Goal: Transaction & Acquisition: Purchase product/service

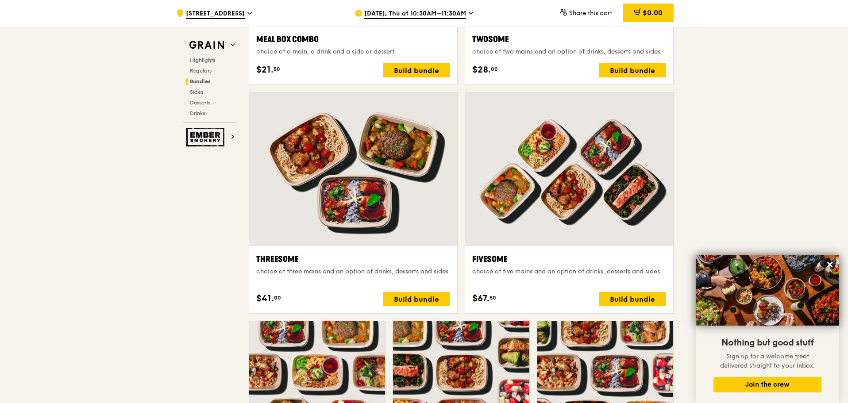
scroll to position [1446, 0]
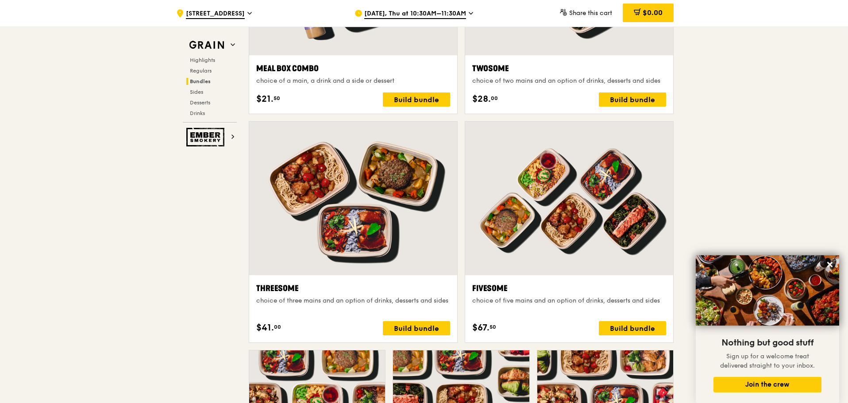
click at [586, 236] on div at bounding box center [569, 199] width 208 height 154
click at [544, 213] on div at bounding box center [569, 199] width 208 height 154
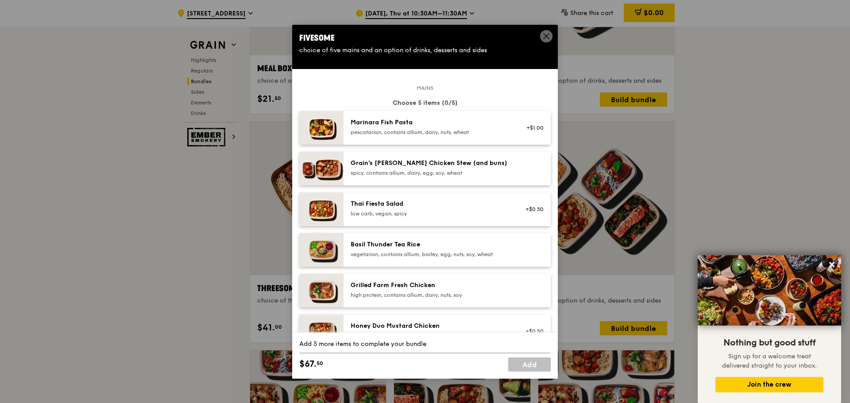
click at [482, 289] on div "Grilled Farm Fresh Chicken" at bounding box center [430, 285] width 159 height 9
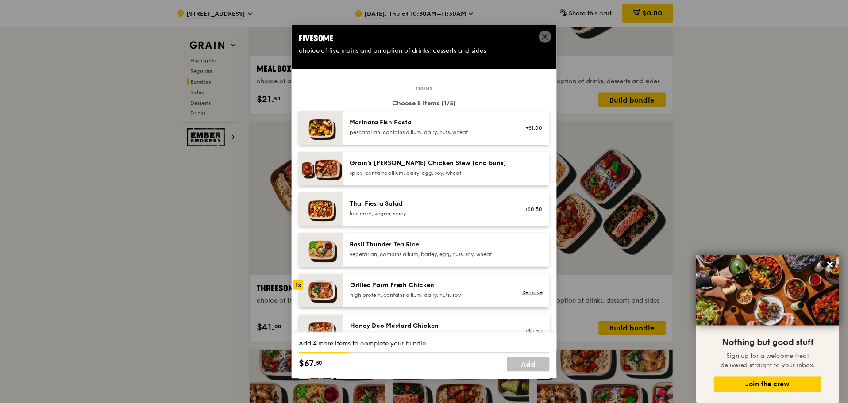
scroll to position [89, 0]
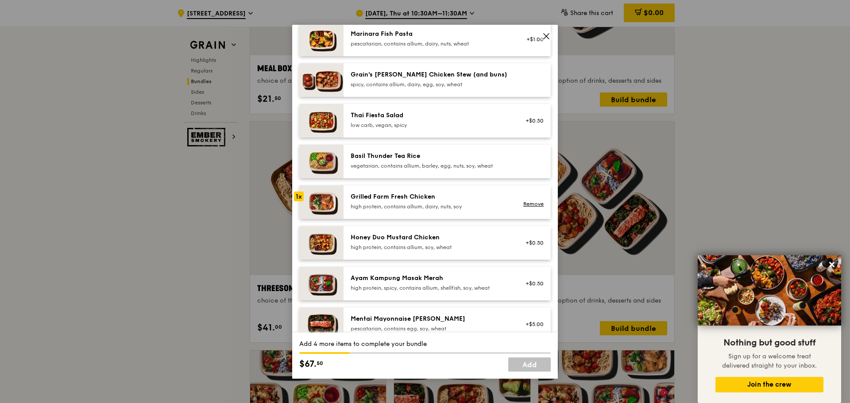
click at [446, 204] on div "high protein, contains allium, dairy, nuts, soy" at bounding box center [430, 206] width 159 height 7
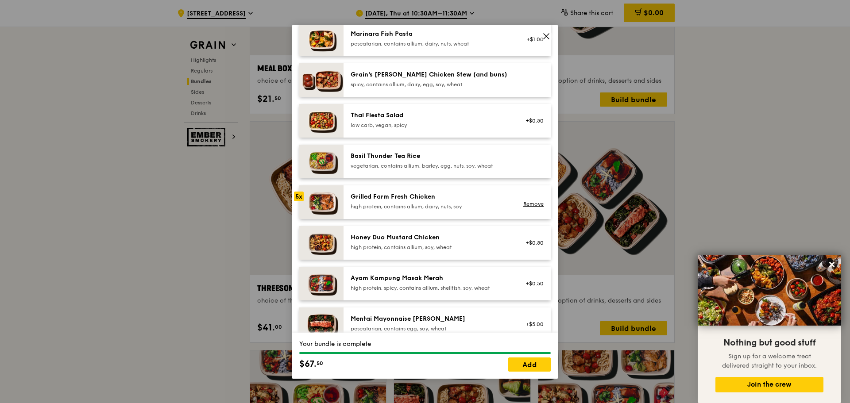
click at [445, 204] on div "high protein, contains allium, dairy, nuts, soy" at bounding box center [430, 206] width 159 height 7
click at [545, 35] on icon at bounding box center [546, 36] width 5 height 5
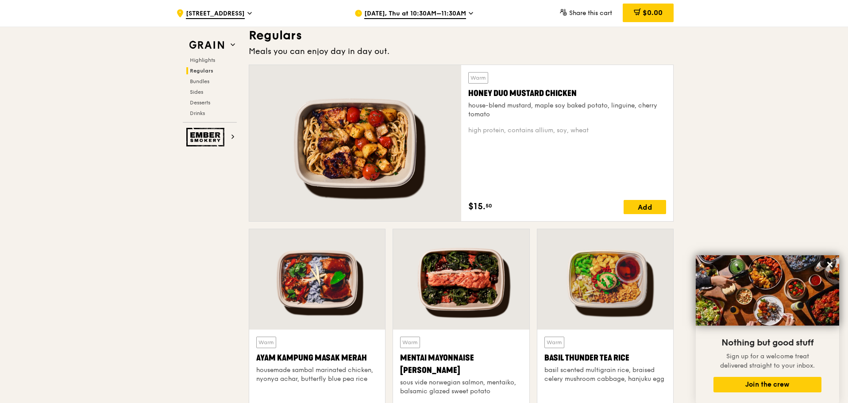
scroll to position [797, 0]
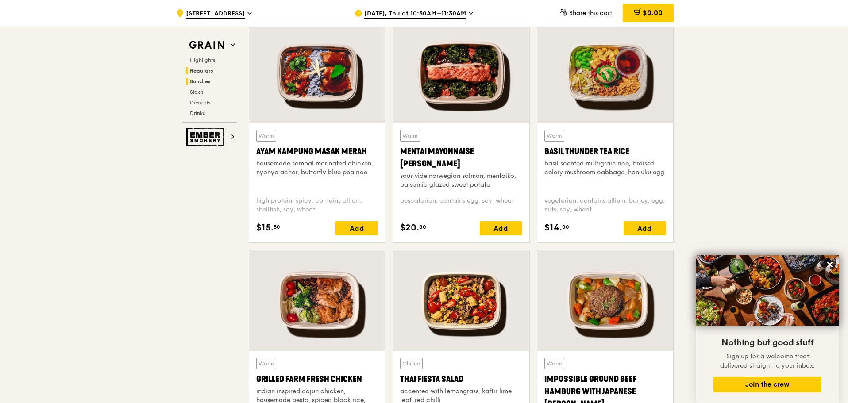
click at [207, 82] on span "Bundles" at bounding box center [200, 81] width 21 height 6
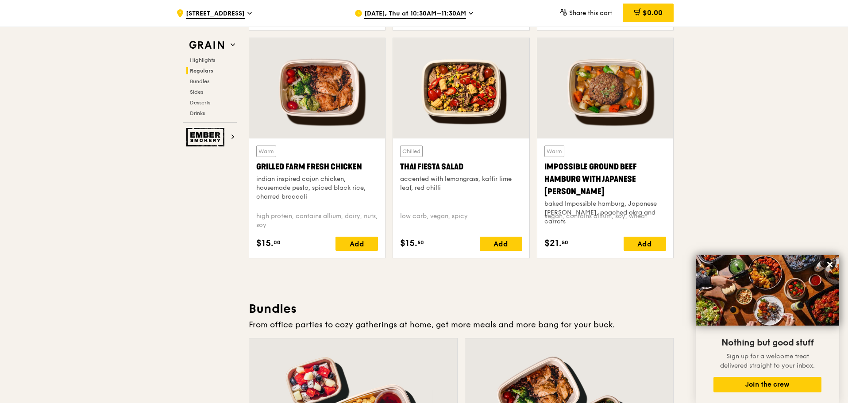
scroll to position [980, 0]
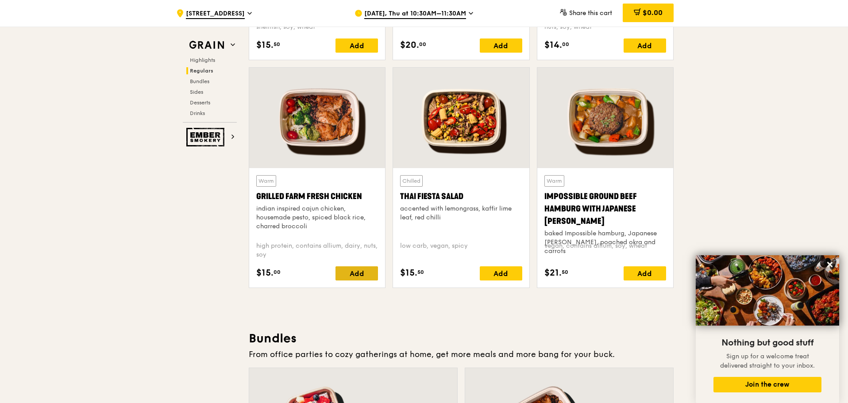
click at [359, 272] on div "Add" at bounding box center [357, 273] width 42 height 14
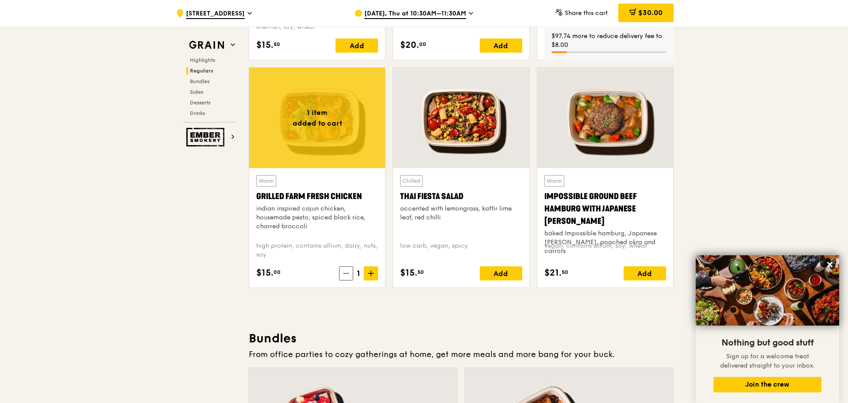
click at [358, 275] on span "1" at bounding box center [358, 273] width 11 height 12
click at [361, 274] on span "1" at bounding box center [358, 273] width 11 height 12
click at [367, 274] on span at bounding box center [371, 273] width 14 height 14
click at [368, 274] on icon at bounding box center [371, 273] width 6 height 6
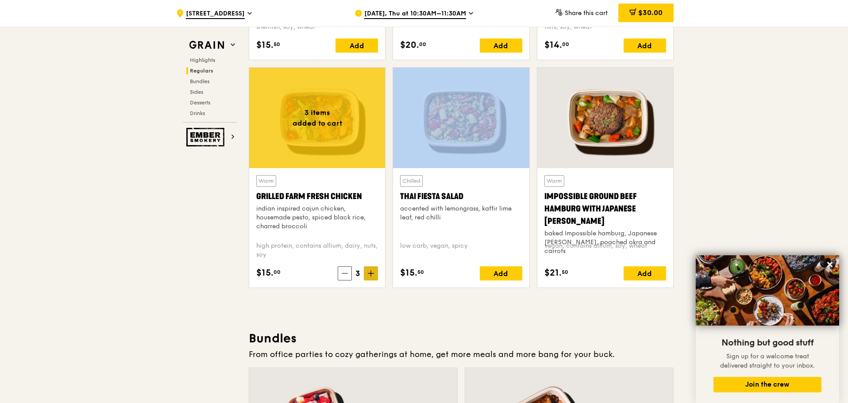
click at [368, 274] on icon at bounding box center [371, 273] width 6 height 6
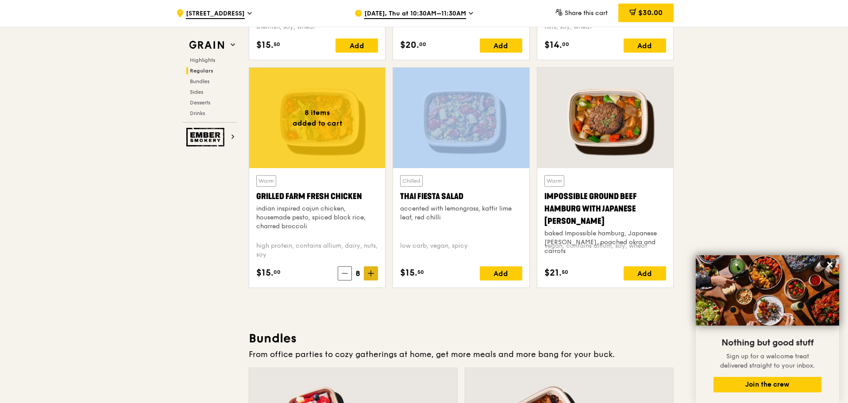
click at [368, 274] on icon at bounding box center [371, 273] width 6 height 6
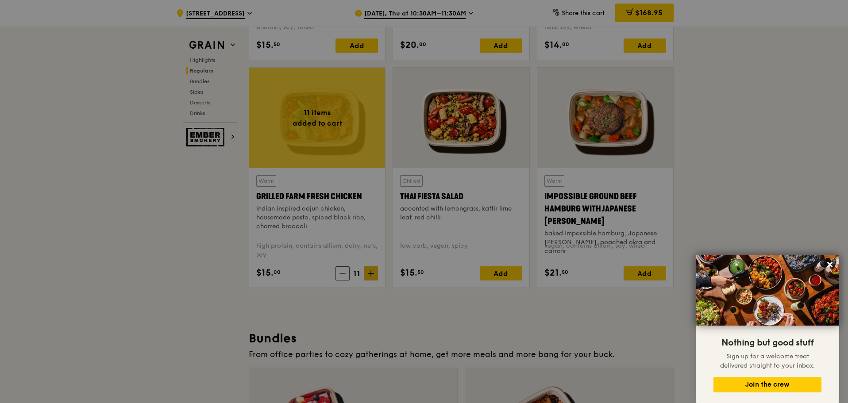
click at [367, 273] on div at bounding box center [424, 201] width 848 height 403
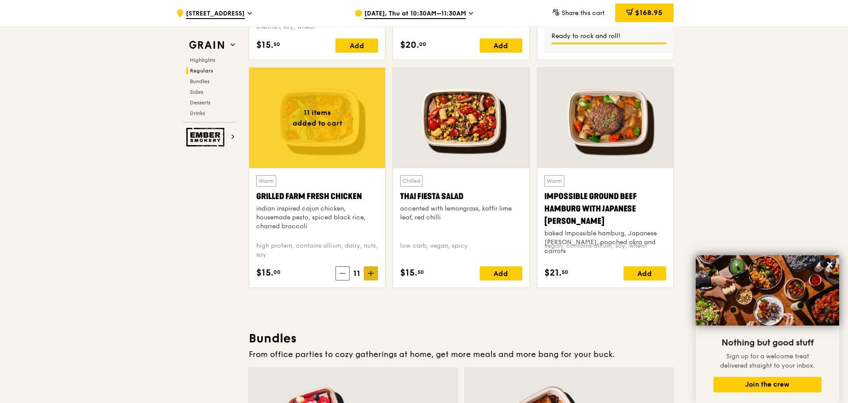
click at [369, 277] on span at bounding box center [371, 273] width 14 height 14
click at [507, 270] on div "Add" at bounding box center [501, 273] width 42 height 14
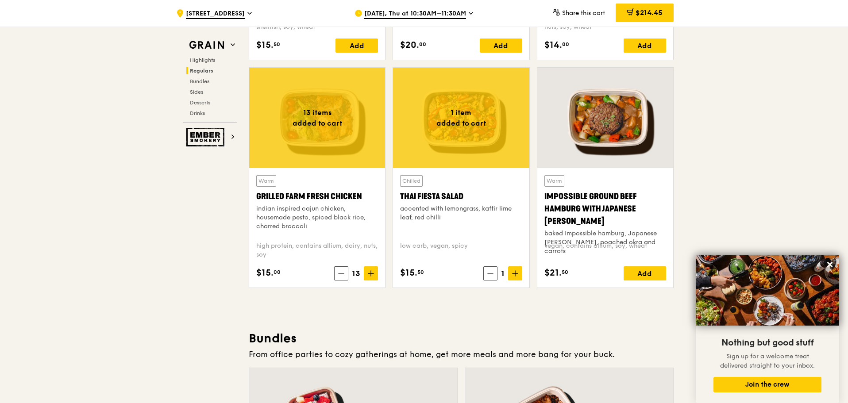
click at [201, 117] on div "Grain Highlights Regulars Bundles Sides Desserts Drinks" at bounding box center [210, 79] width 54 height 85
click at [202, 114] on span "Drinks" at bounding box center [198, 113] width 17 height 6
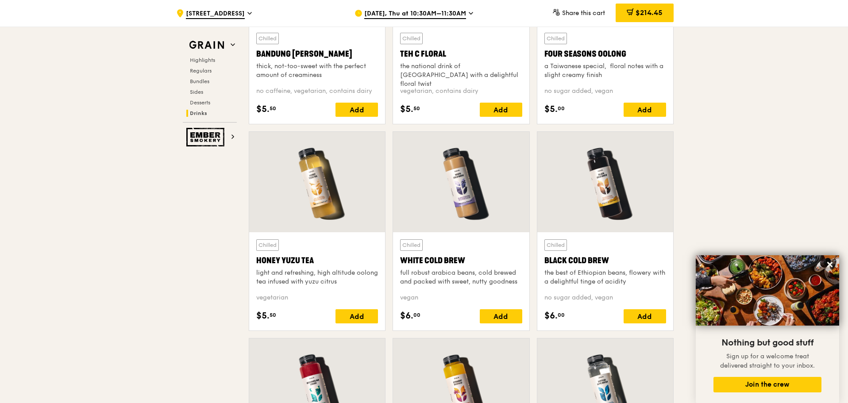
scroll to position [3033, 0]
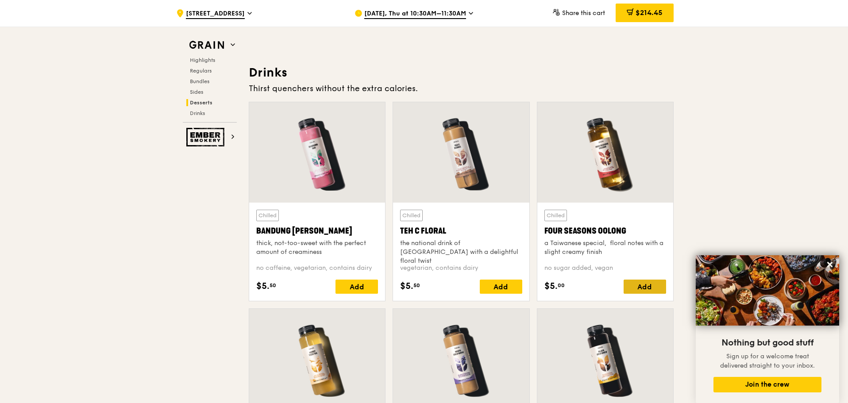
click at [638, 287] on div "Add" at bounding box center [645, 287] width 42 height 14
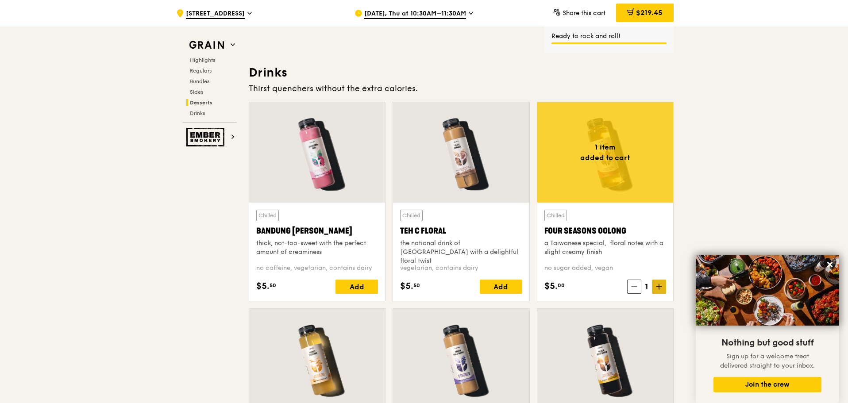
click at [655, 290] on span at bounding box center [659, 287] width 14 height 14
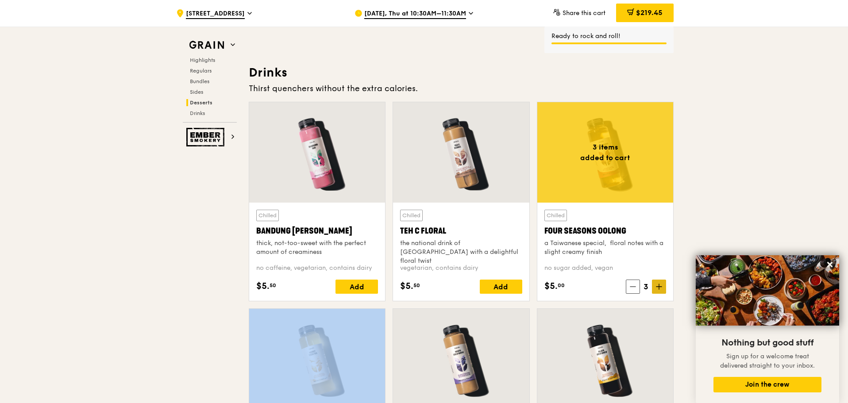
click at [655, 290] on span at bounding box center [659, 287] width 14 height 14
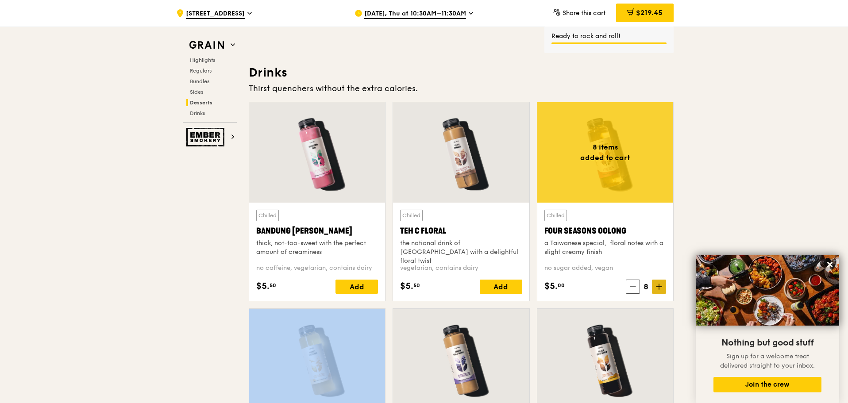
click at [655, 290] on span at bounding box center [659, 287] width 14 height 14
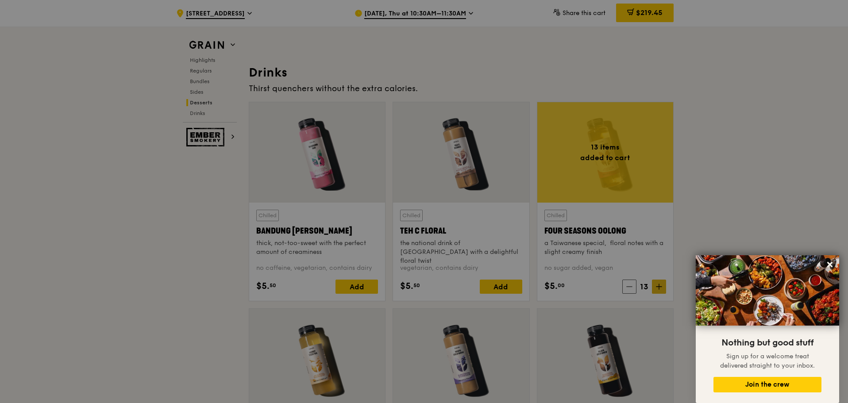
click at [655, 290] on div at bounding box center [424, 201] width 848 height 403
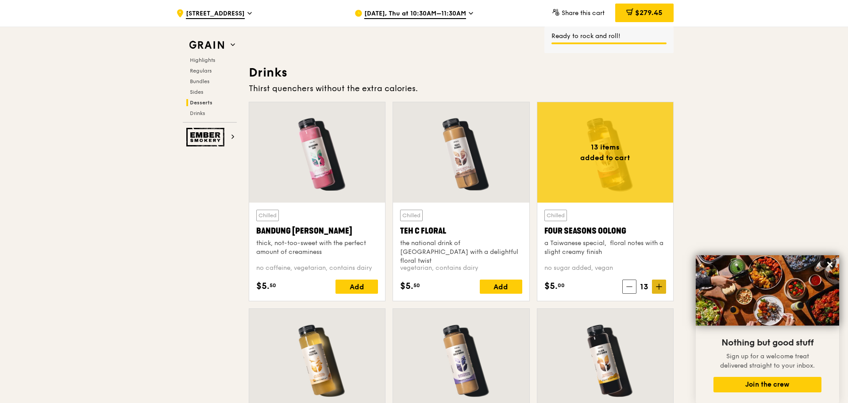
click at [655, 290] on span at bounding box center [659, 287] width 14 height 14
drag, startPoint x: 657, startPoint y: 17, endPoint x: 605, endPoint y: 34, distance: 55.0
click at [656, 17] on div "$284.45" at bounding box center [643, 13] width 59 height 19
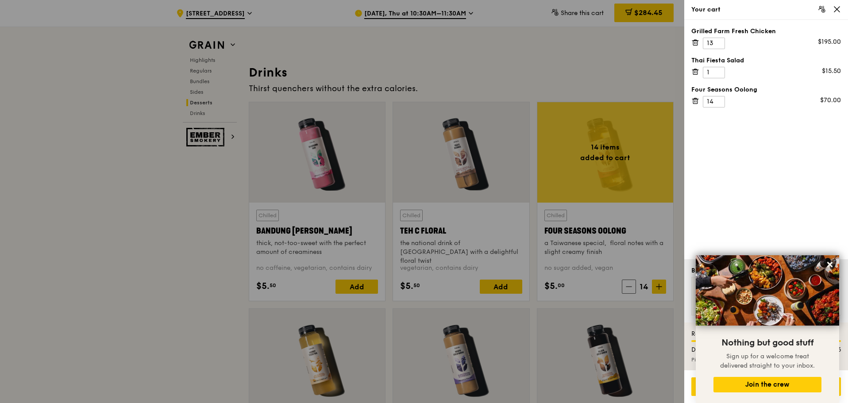
scroll to position [3024, 0]
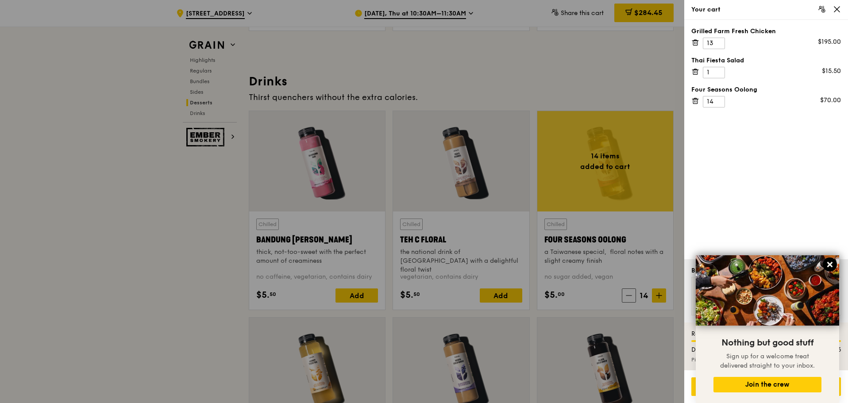
click at [830, 264] on icon at bounding box center [829, 264] width 5 height 5
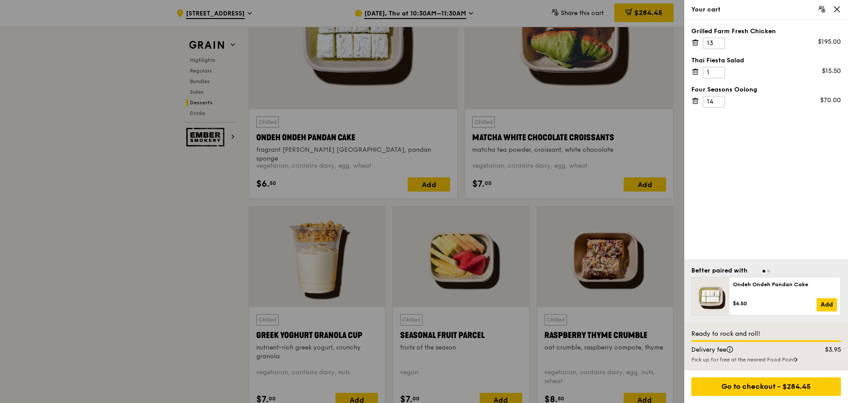
scroll to position [2611, 0]
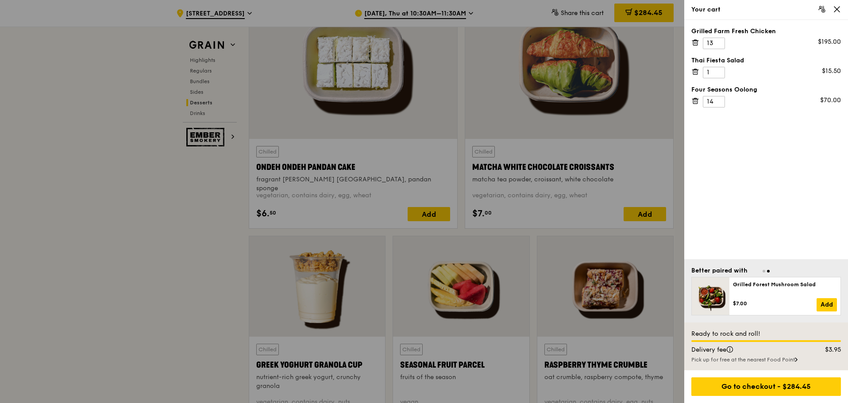
click at [135, 236] on div at bounding box center [424, 201] width 848 height 403
